Goal: Task Accomplishment & Management: Use online tool/utility

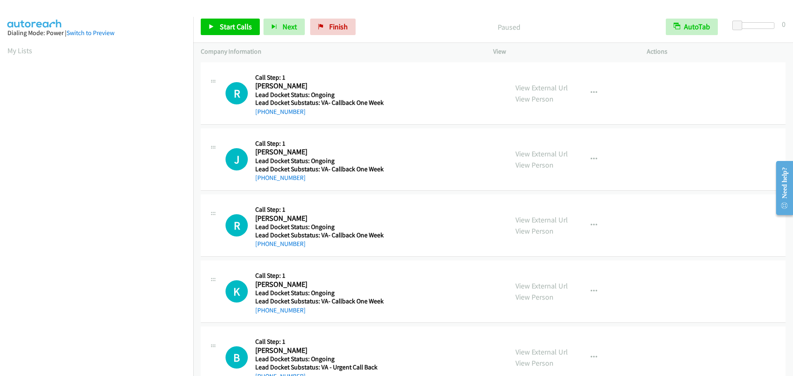
scroll to position [25, 0]
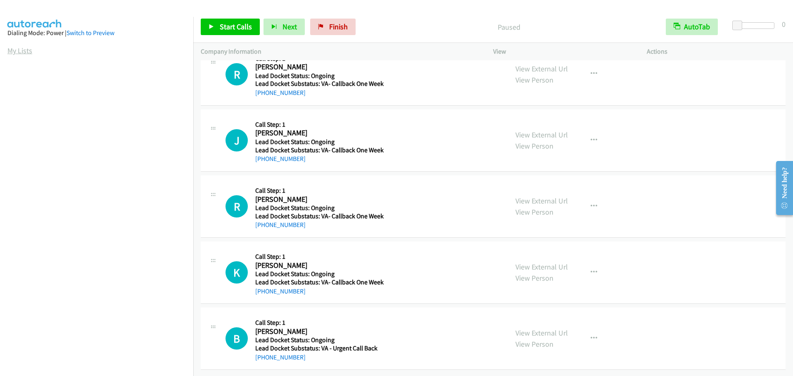
click at [21, 49] on link "My Lists" at bounding box center [19, 51] width 25 height 10
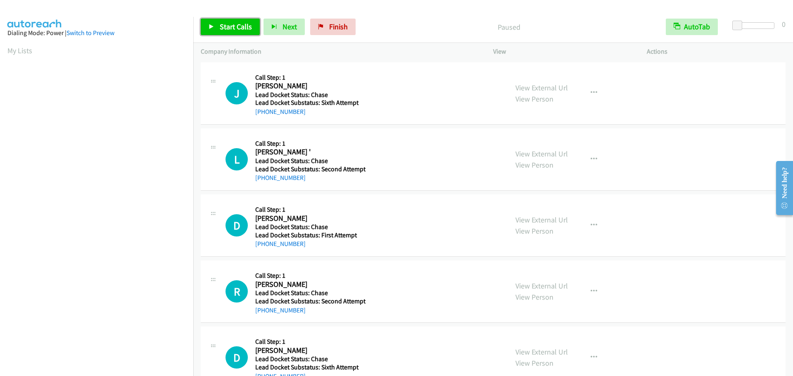
click at [228, 29] on span "Start Calls" at bounding box center [236, 27] width 32 height 10
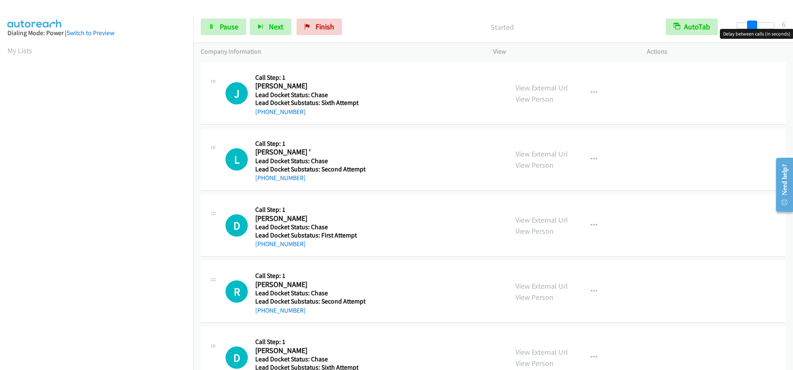
click at [751, 27] on div at bounding box center [756, 25] width 38 height 7
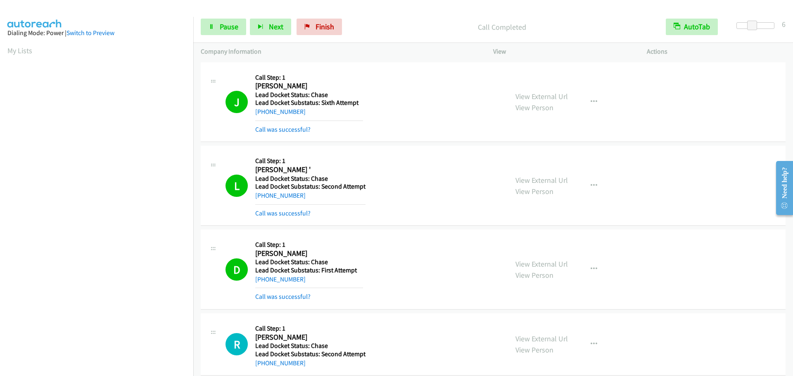
scroll to position [87, 0]
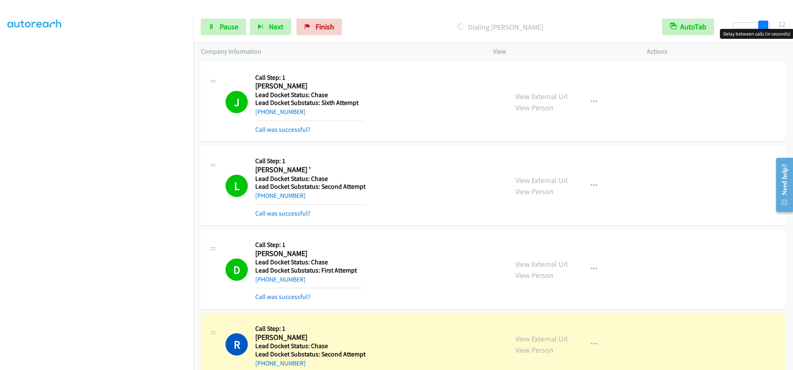
click at [768, 26] on div at bounding box center [752, 25] width 38 height 7
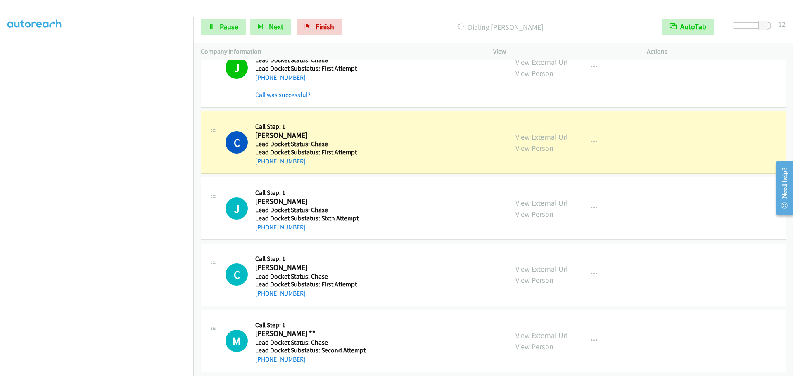
scroll to position [629, 0]
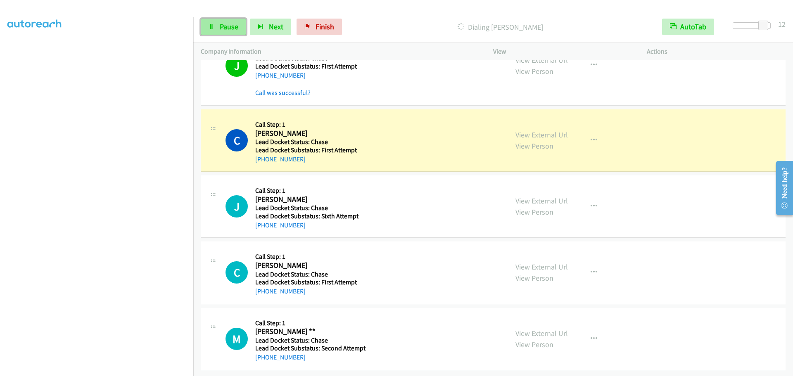
click at [226, 20] on link "Pause" at bounding box center [223, 27] width 45 height 17
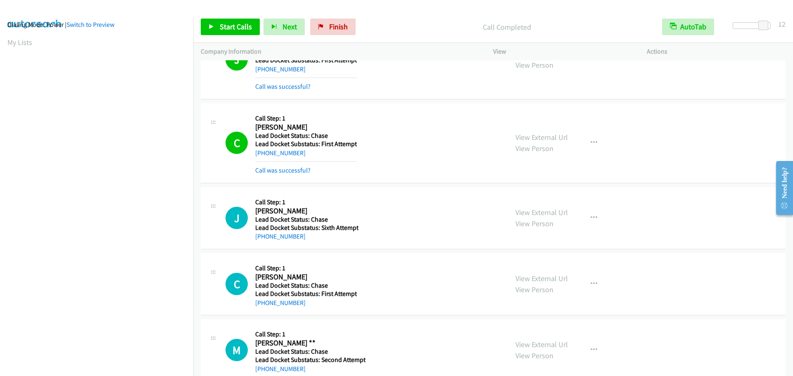
scroll to position [5, 0]
click at [224, 24] on span "Start Calls" at bounding box center [236, 27] width 32 height 10
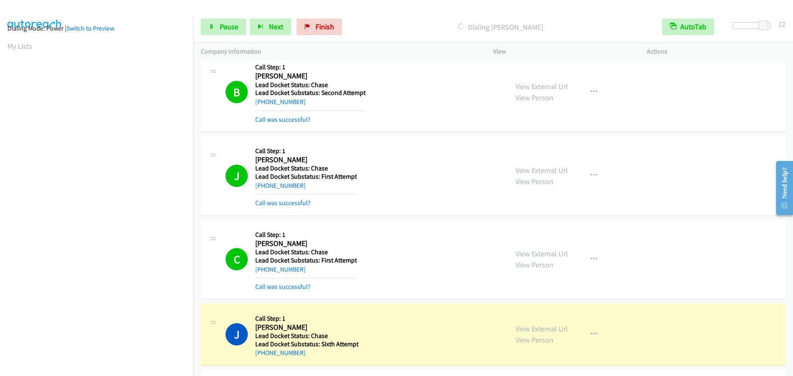
scroll to position [505, 0]
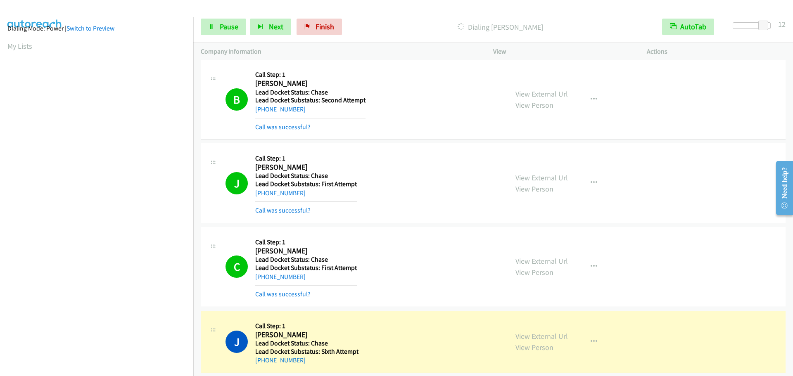
drag, startPoint x: 306, startPoint y: 113, endPoint x: 264, endPoint y: 112, distance: 42.1
click at [264, 112] on div "+1 407-781-6267" at bounding box center [310, 110] width 110 height 10
copy link "407-781-6267"
drag, startPoint x: 303, startPoint y: 195, endPoint x: 263, endPoint y: 196, distance: 39.7
click at [263, 196] on div "+1 214-497-6210" at bounding box center [306, 193] width 102 height 10
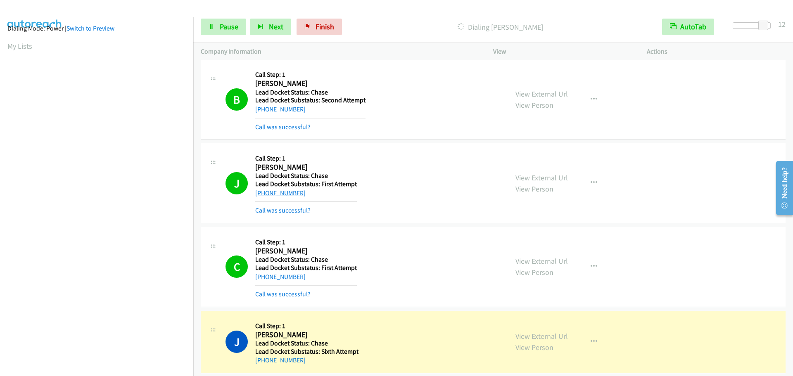
copy link "214-497-6210"
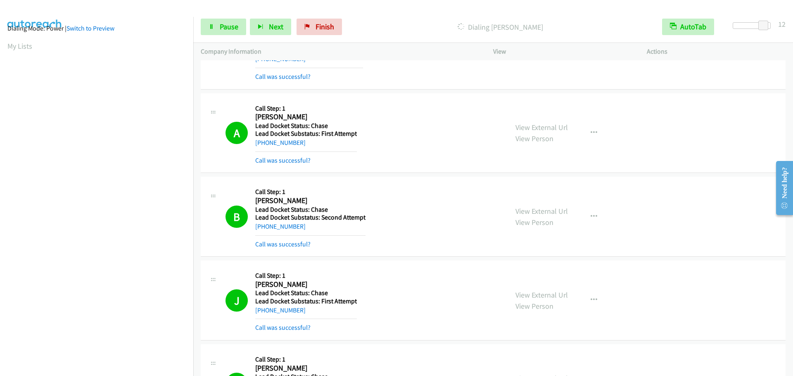
scroll to position [381, 0]
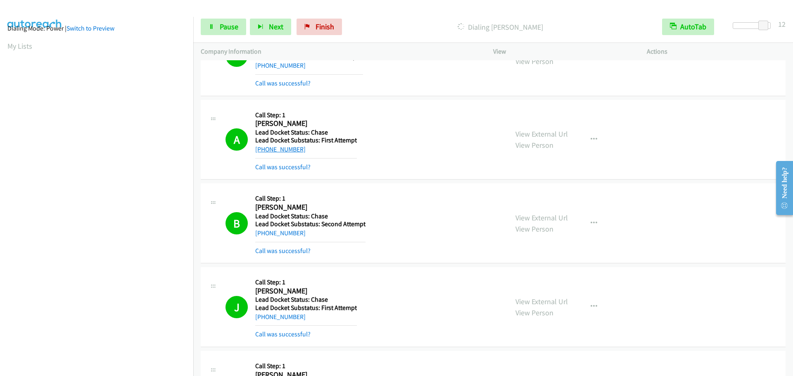
drag, startPoint x: 309, startPoint y: 152, endPoint x: 262, endPoint y: 153, distance: 46.7
click at [262, 153] on div "+1 330-618-5900" at bounding box center [306, 150] width 102 height 10
copy link "330-618-5900"
click at [225, 31] on span "Pause" at bounding box center [229, 27] width 19 height 10
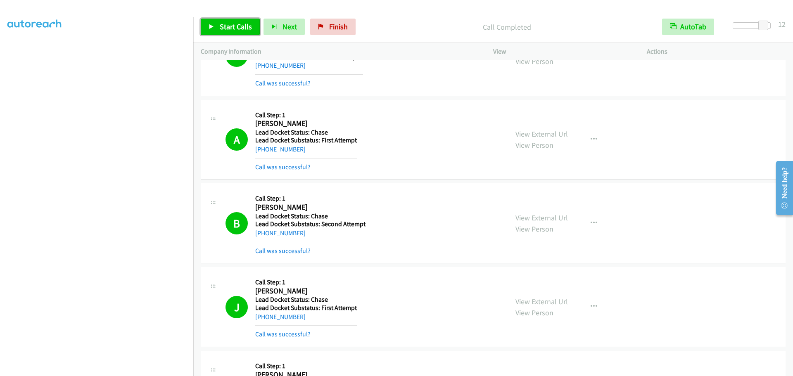
click at [237, 26] on span "Start Calls" at bounding box center [236, 27] width 32 height 10
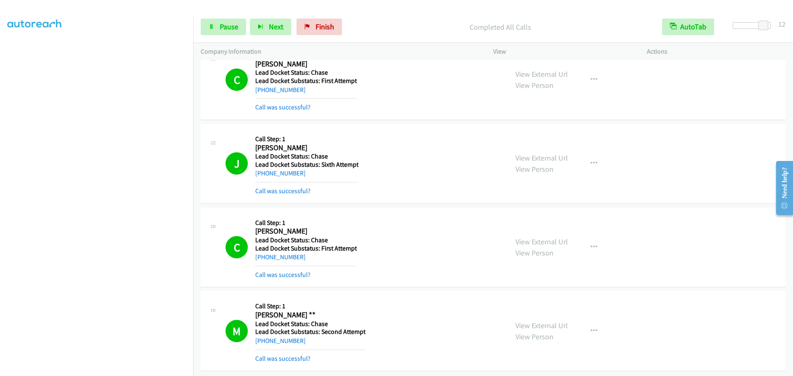
scroll to position [726, 0]
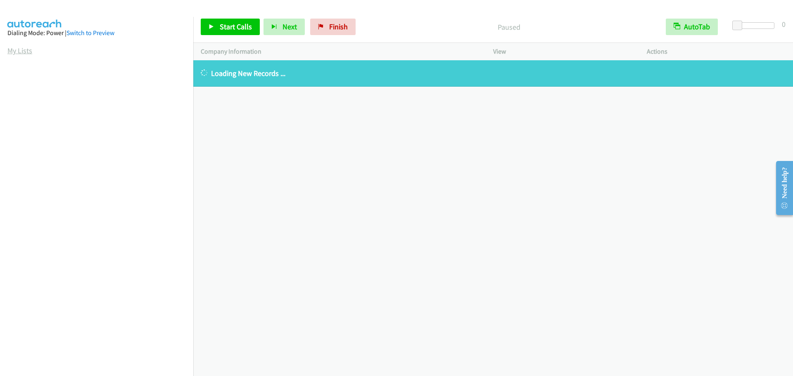
click at [14, 55] on link "My Lists" at bounding box center [19, 51] width 25 height 10
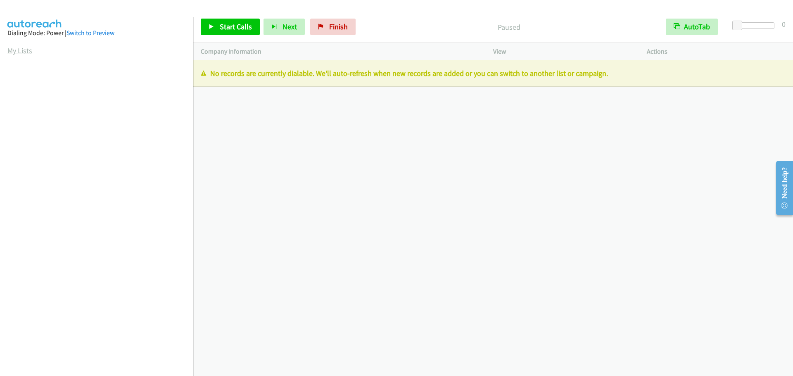
click at [31, 51] on link "My Lists" at bounding box center [19, 51] width 25 height 10
